Goal: Check status

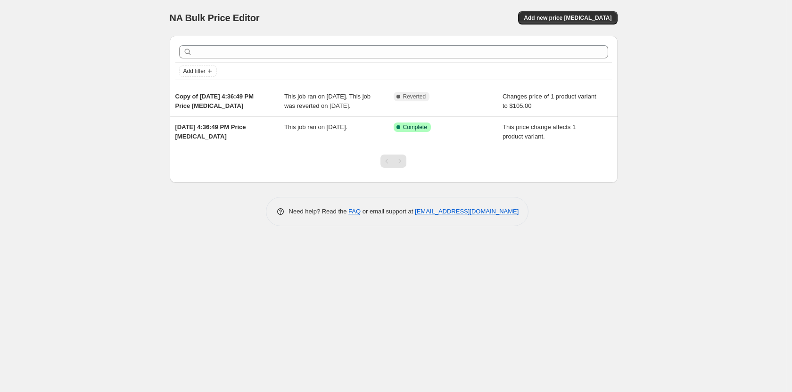
click at [333, 105] on span "This job ran on [DATE]. This job was reverted on [DATE]." at bounding box center [327, 101] width 86 height 16
